Goal: Transaction & Acquisition: Purchase product/service

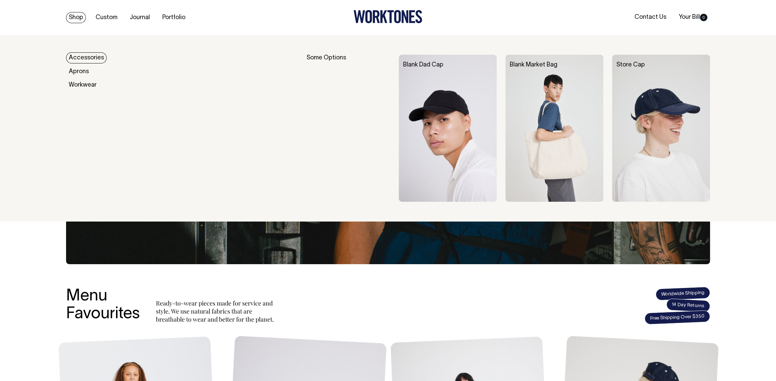
click at [81, 59] on link "Accessories" at bounding box center [86, 57] width 41 height 11
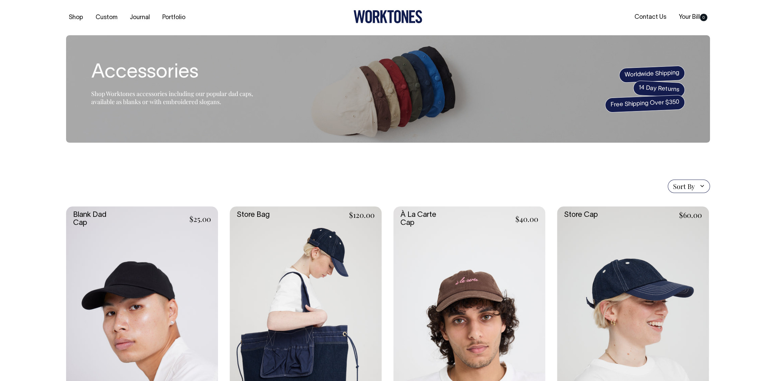
click at [168, 276] on link at bounding box center [142, 320] width 152 height 228
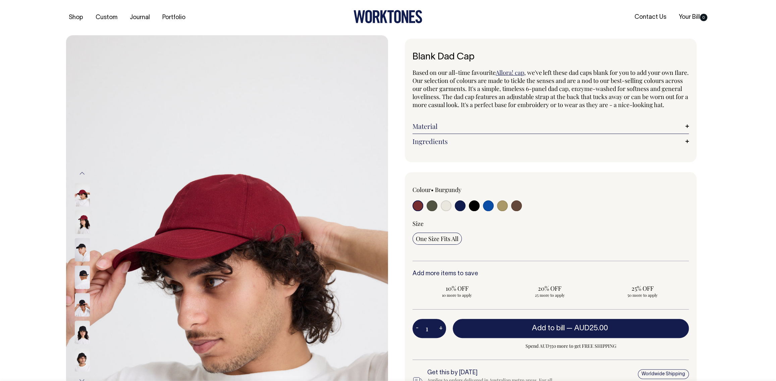
click at [83, 330] on img at bounding box center [82, 331] width 15 height 23
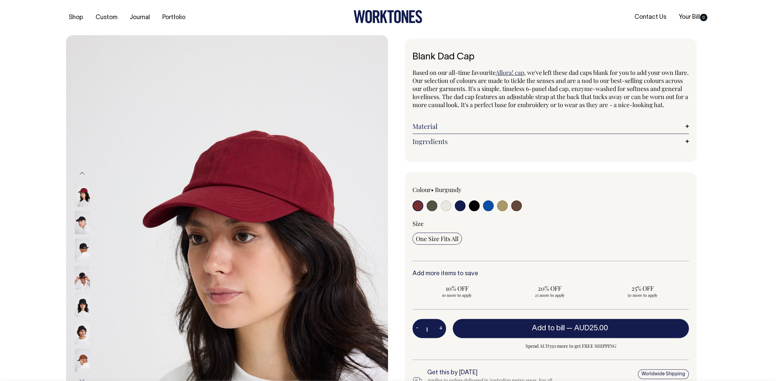
click at [81, 196] on img at bounding box center [82, 194] width 15 height 23
click at [81, 198] on img at bounding box center [82, 194] width 15 height 23
click at [84, 174] on button "Previous" at bounding box center [82, 173] width 10 height 15
click at [83, 173] on button "Previous" at bounding box center [82, 173] width 10 height 15
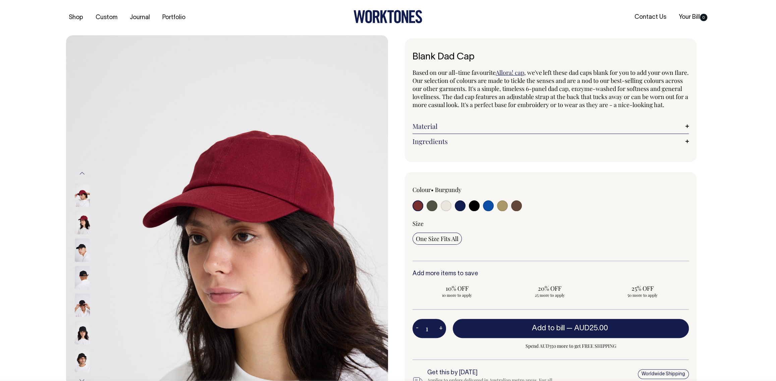
click at [83, 173] on button "Previous" at bounding box center [82, 173] width 10 height 15
click at [83, 175] on button "Previous" at bounding box center [82, 173] width 10 height 15
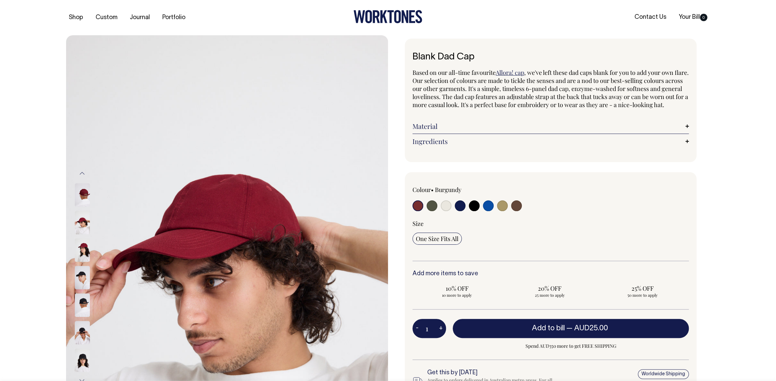
click at [83, 175] on button "Previous" at bounding box center [82, 173] width 10 height 15
click at [82, 175] on button "Previous" at bounding box center [82, 173] width 10 height 15
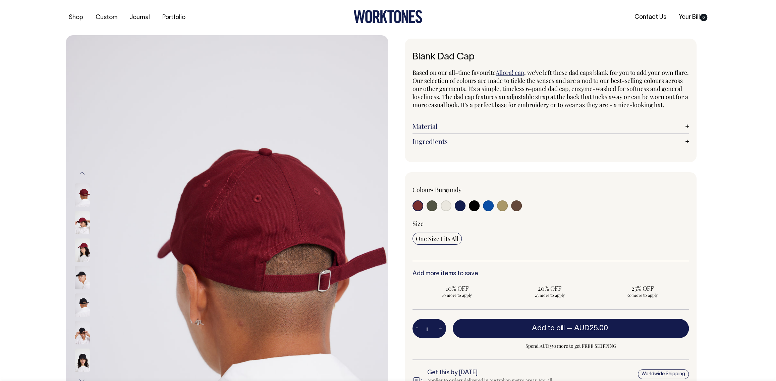
click at [82, 175] on button "Previous" at bounding box center [82, 173] width 10 height 15
click at [82, 176] on button "Previous" at bounding box center [82, 173] width 10 height 15
click at [83, 179] on button "Previous" at bounding box center [82, 173] width 10 height 15
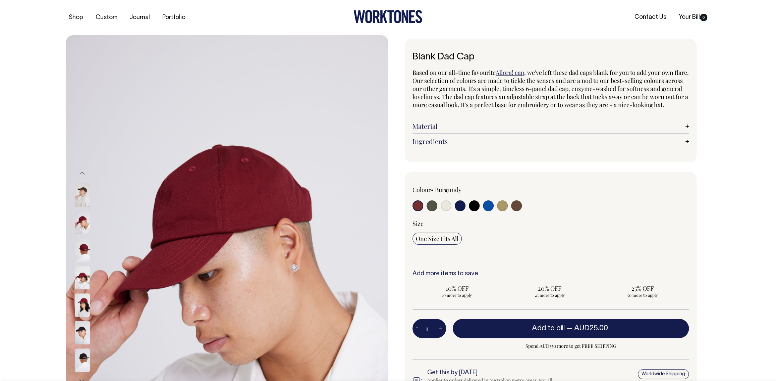
click at [83, 176] on button "Previous" at bounding box center [82, 173] width 10 height 15
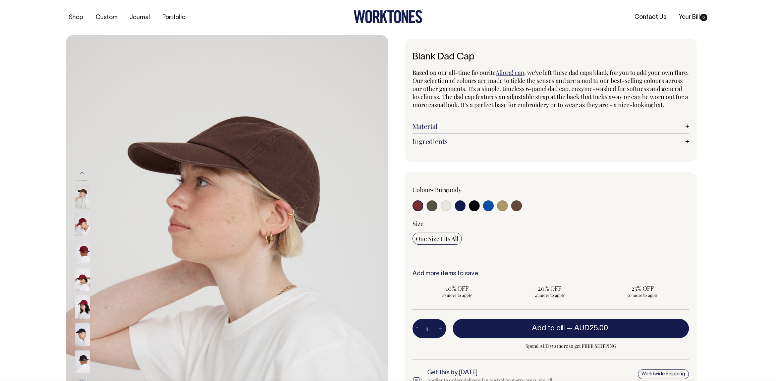
click at [83, 175] on button "Previous" at bounding box center [82, 172] width 10 height 15
click at [83, 172] on button "Previous" at bounding box center [82, 172] width 10 height 15
click at [81, 170] on button "Previous" at bounding box center [82, 172] width 10 height 15
click at [82, 171] on button "Previous" at bounding box center [82, 172] width 10 height 15
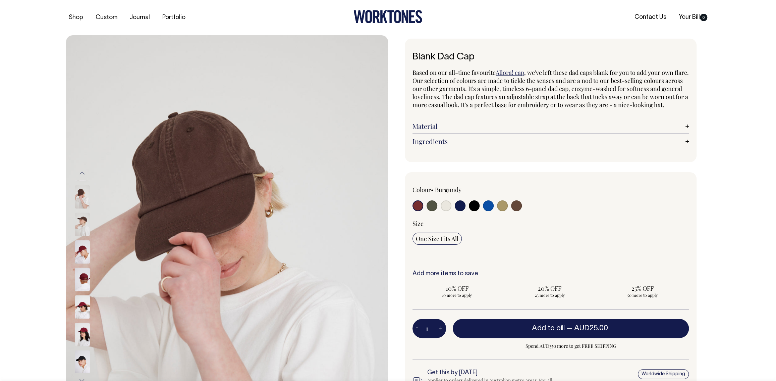
click at [82, 171] on button "Previous" at bounding box center [82, 172] width 10 height 15
click at [85, 192] on img at bounding box center [82, 196] width 15 height 23
drag, startPoint x: 205, startPoint y: 187, endPoint x: 318, endPoint y: 6, distance: 213.5
